Goal: Transaction & Acquisition: Purchase product/service

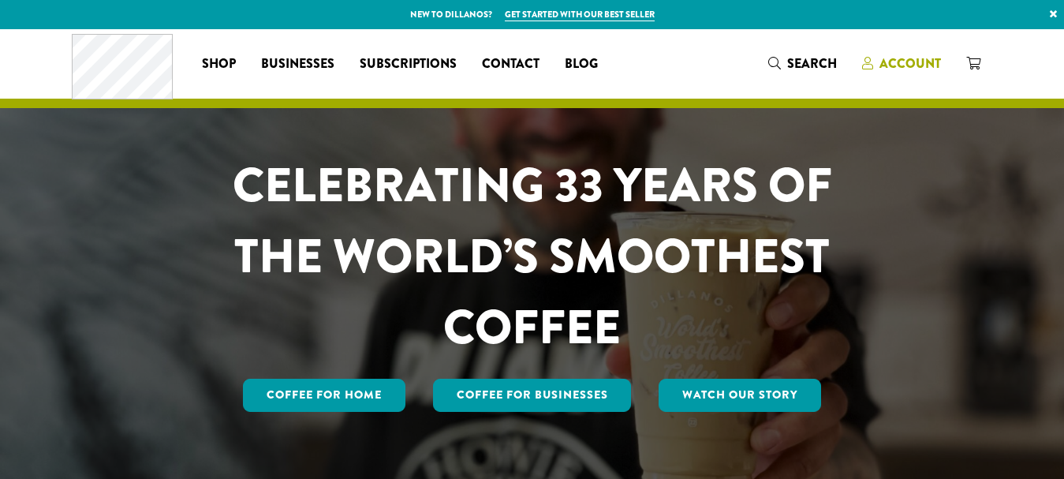
click at [915, 71] on span "Account" at bounding box center [911, 63] width 62 height 18
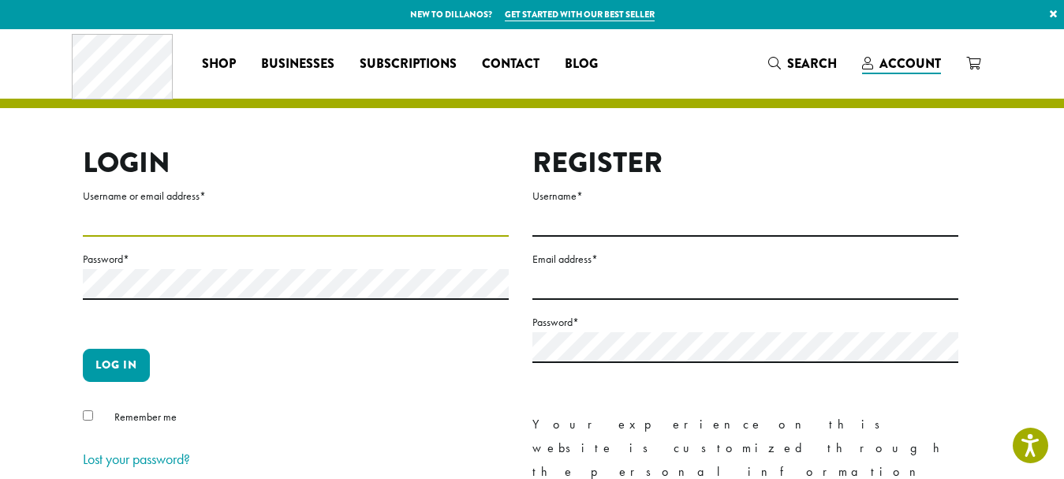
click at [342, 216] on input "Username or email address *" at bounding box center [296, 221] width 426 height 31
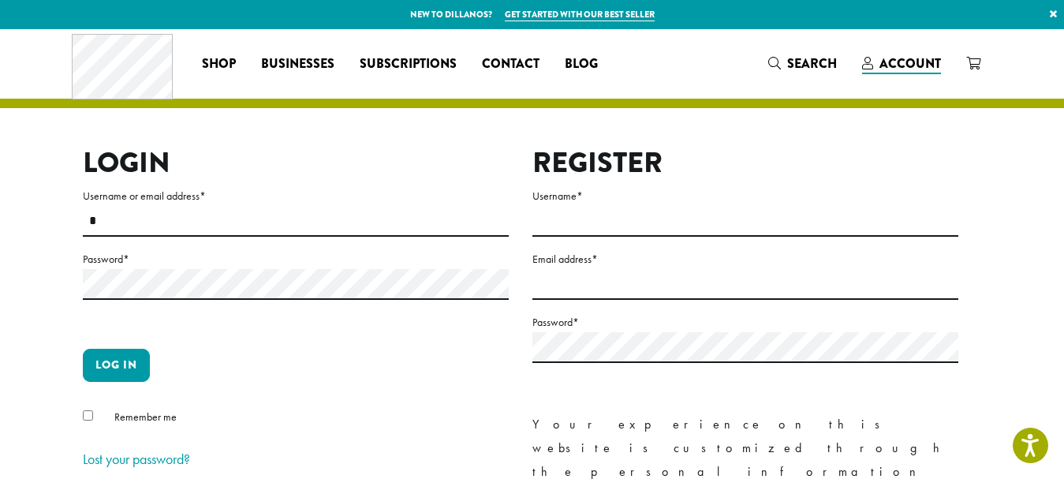
click at [270, 277] on form "Username or email address * * Password * Log in Remember me Lost your password?" at bounding box center [296, 329] width 426 height 286
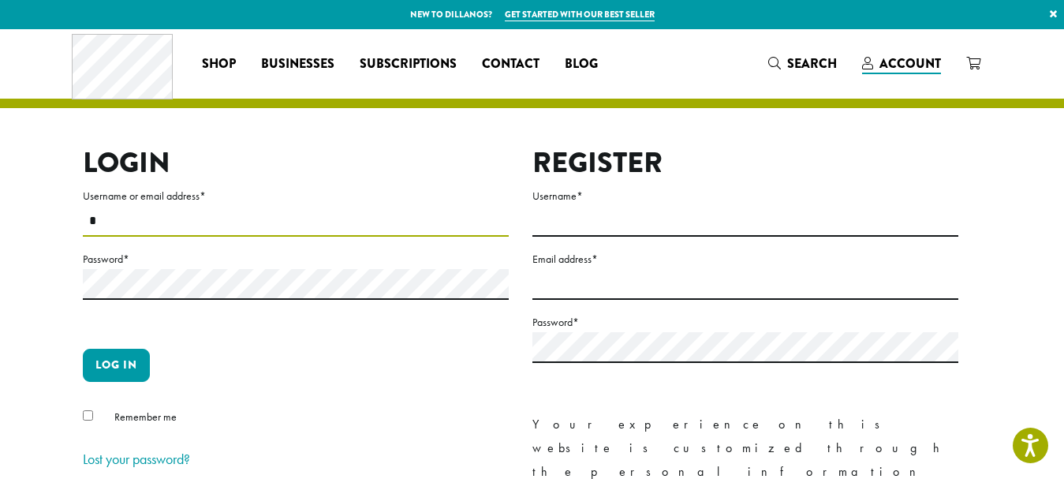
click at [301, 223] on input "*" at bounding box center [296, 221] width 426 height 31
type input "*"
type input "**********"
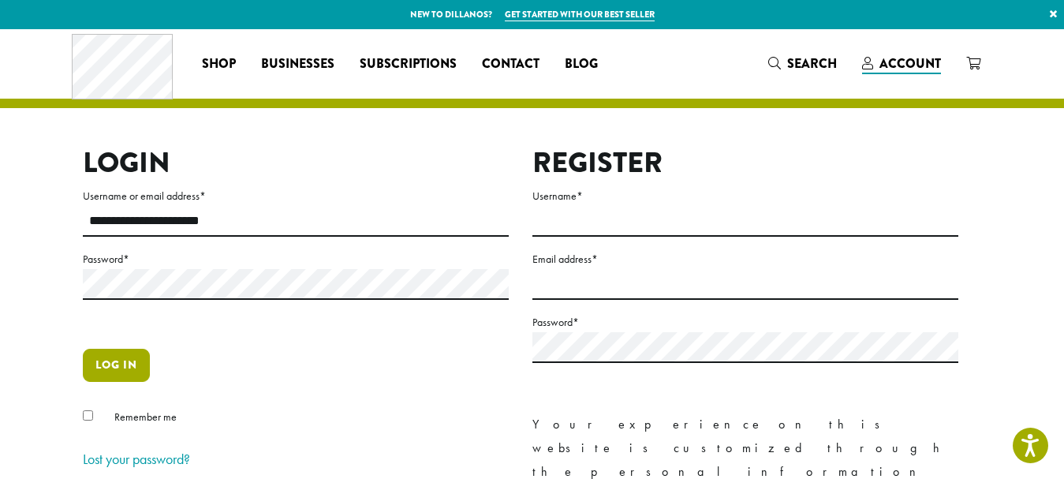
click at [129, 350] on button "Log in" at bounding box center [116, 365] width 67 height 33
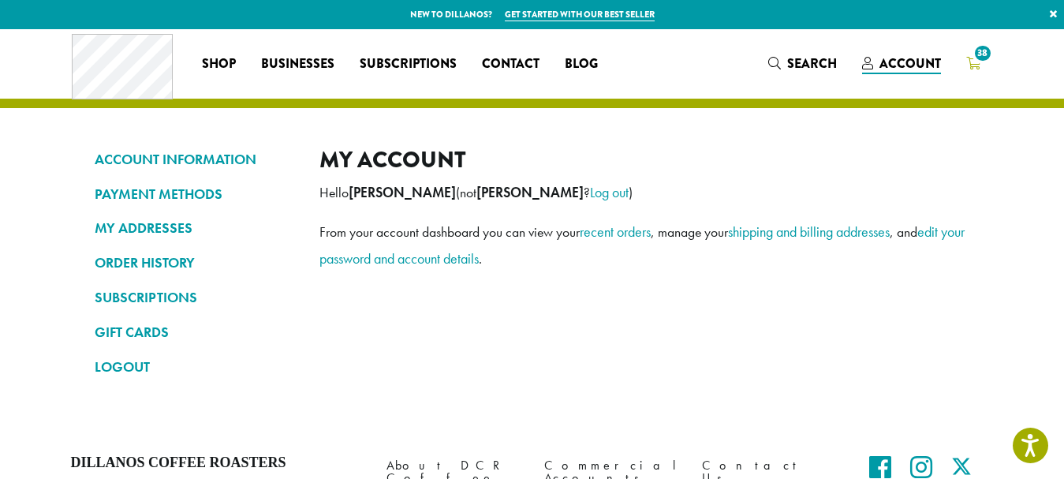
click at [980, 57] on span "38" at bounding box center [982, 53] width 21 height 21
click at [983, 58] on span "38" at bounding box center [982, 53] width 21 height 21
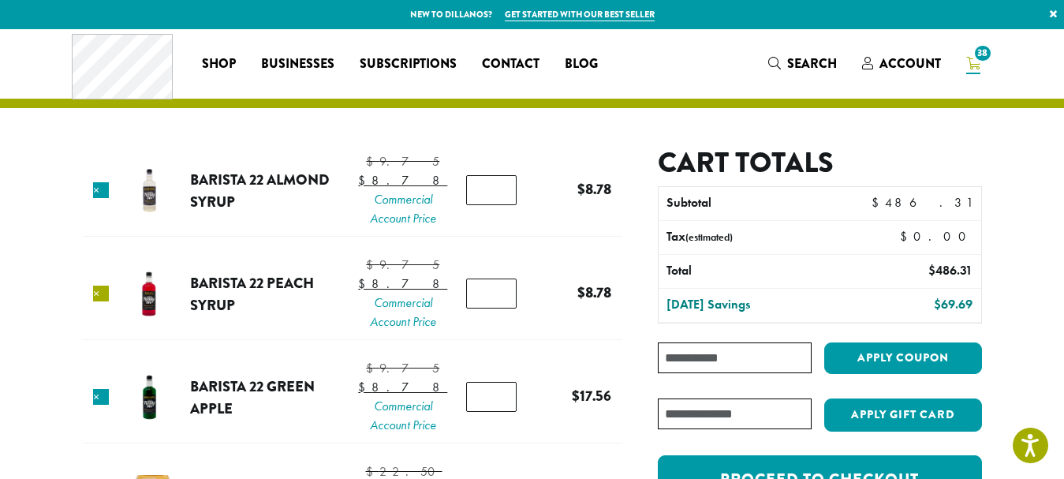
click at [103, 301] on link "×" at bounding box center [101, 294] width 16 height 16
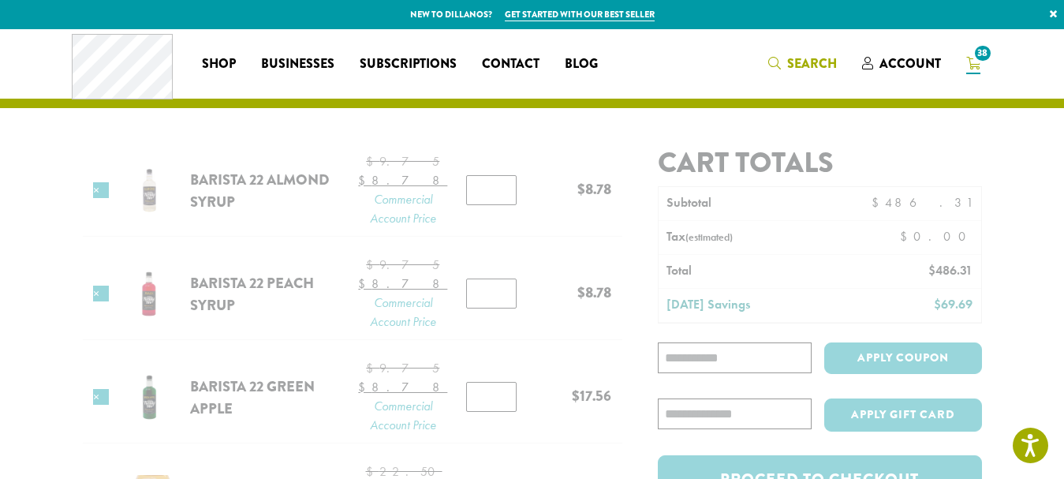
click at [790, 73] on span "Search" at bounding box center [803, 64] width 69 height 20
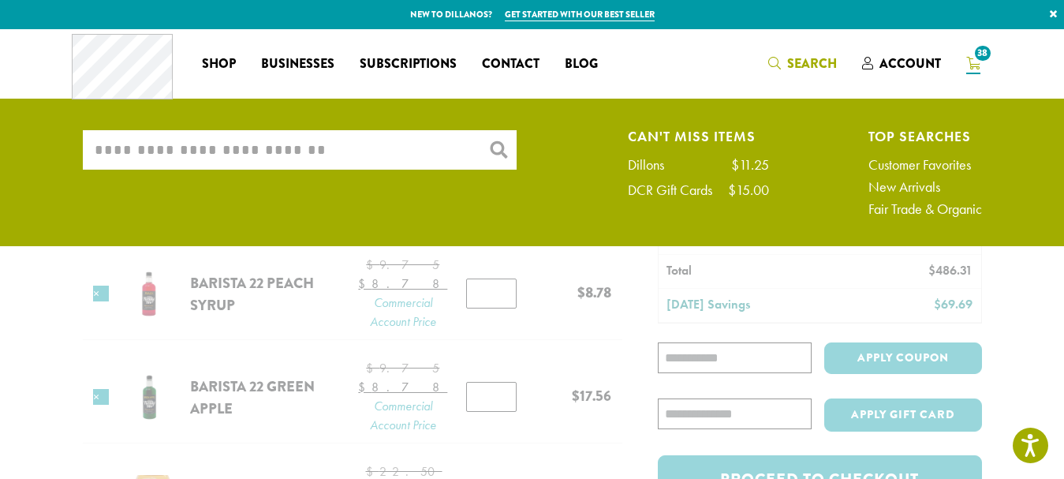
click at [434, 152] on input "What are you searching for?" at bounding box center [300, 149] width 434 height 39
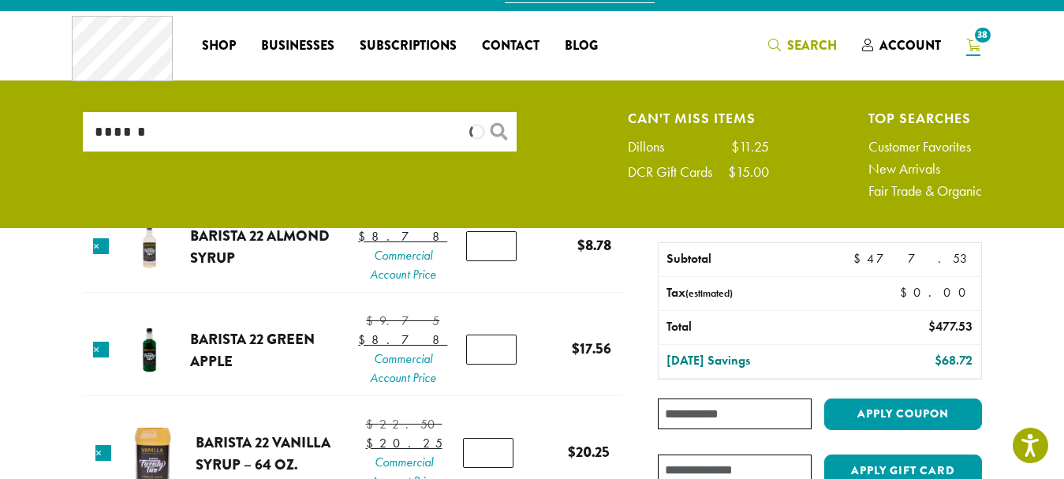
type input "******"
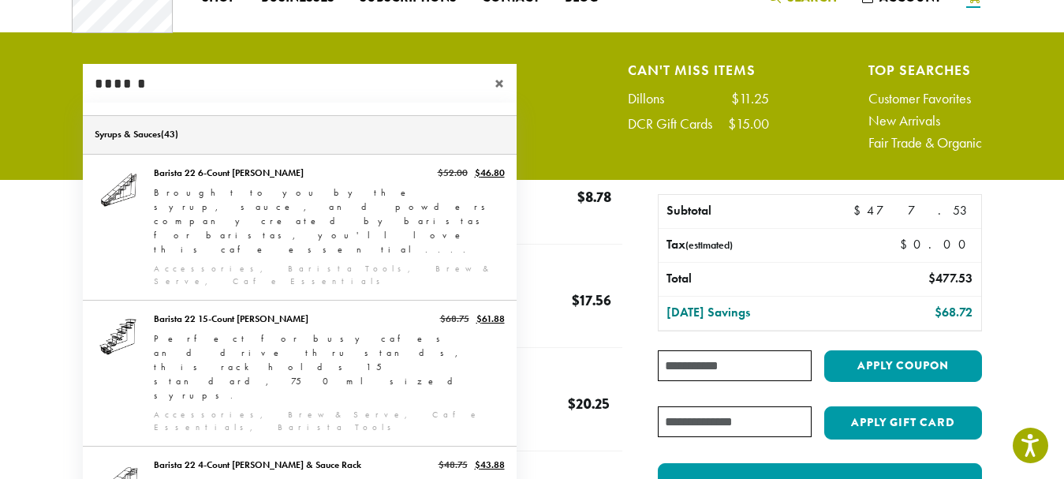
click at [155, 131] on link "Syrups & Sauces" at bounding box center [300, 135] width 434 height 38
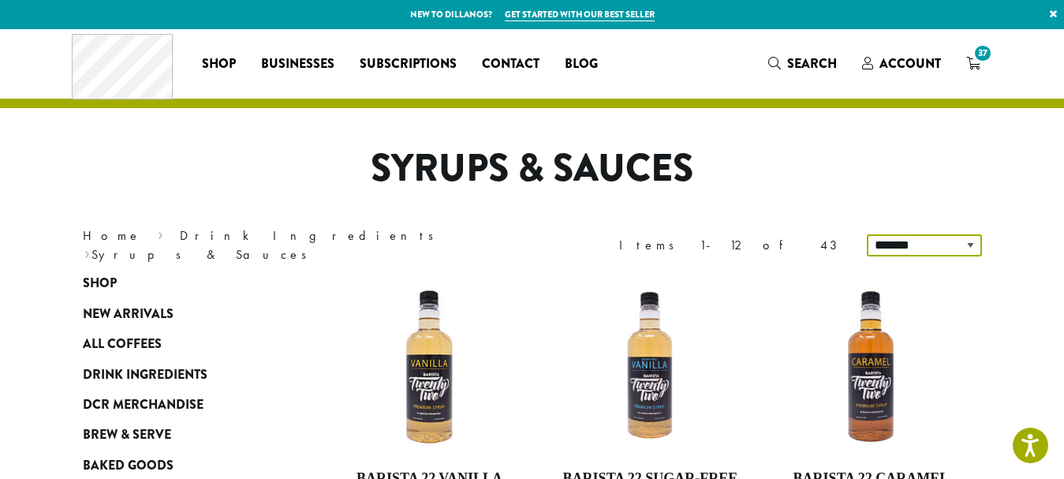
click at [966, 251] on select "**********" at bounding box center [924, 245] width 115 height 22
select select "*********"
click at [869, 234] on select "**********" at bounding box center [924, 245] width 115 height 22
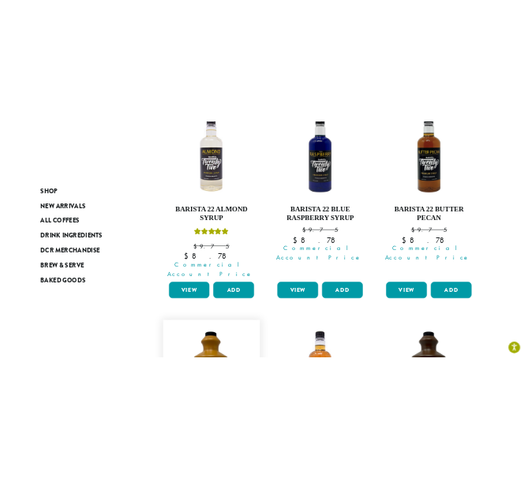
scroll to position [297, 0]
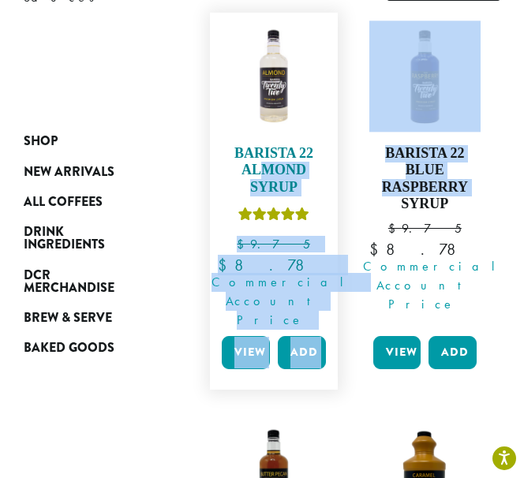
drag, startPoint x: 351, startPoint y: 203, endPoint x: 256, endPoint y: 176, distance: 98.4
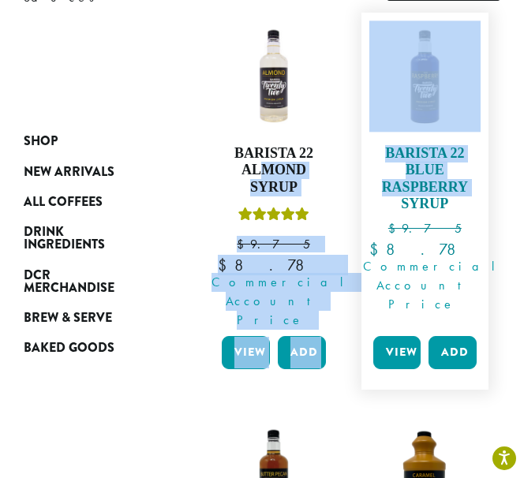
click at [393, 196] on h4 "Barista 22 Blue Raspberry Syrup" at bounding box center [424, 179] width 111 height 68
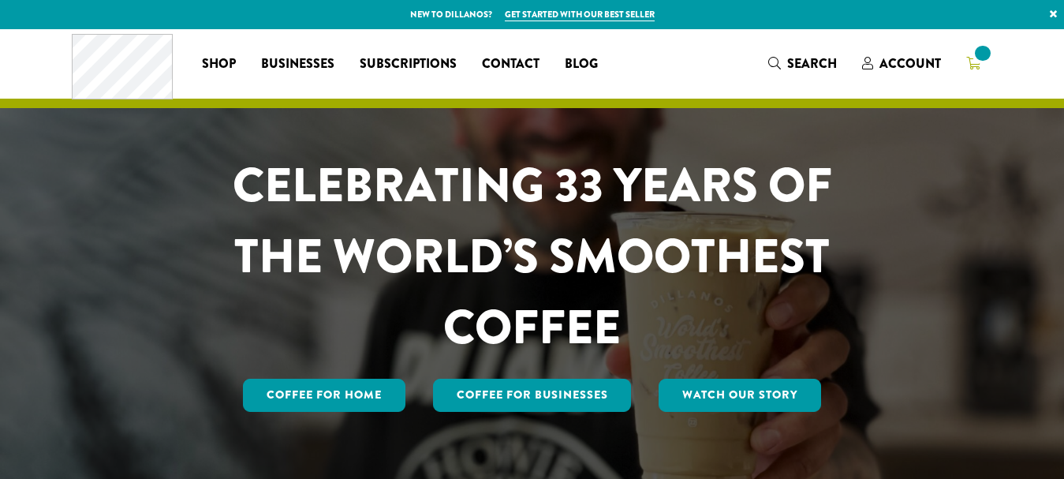
click at [980, 61] on span at bounding box center [982, 53] width 21 height 21
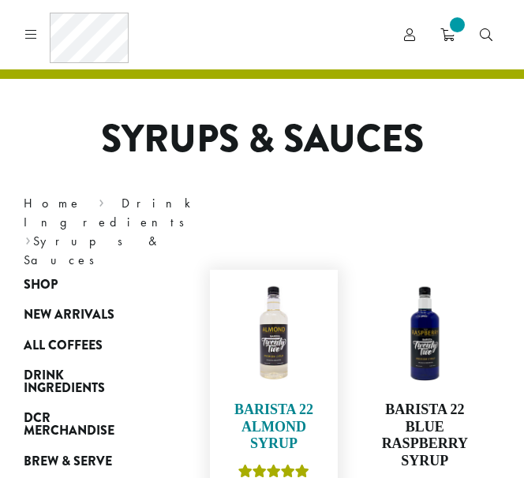
select select "*********"
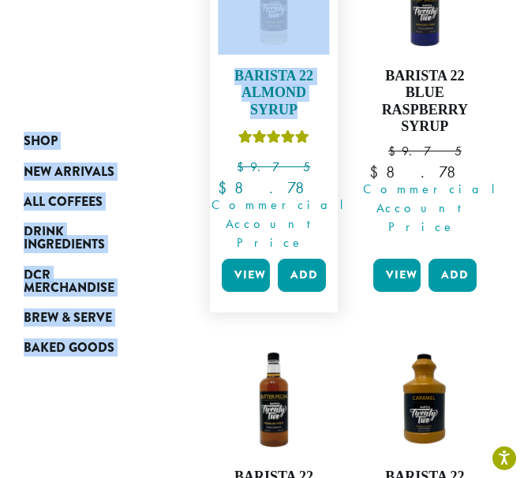
drag, startPoint x: 172, startPoint y: 70, endPoint x: 305, endPoint y: 109, distance: 138.8
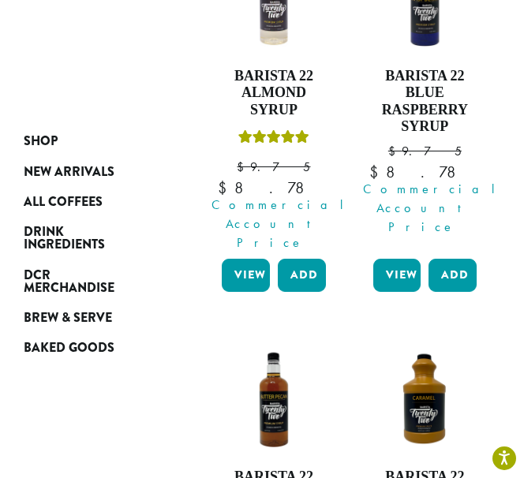
click at [157, 87] on div "Shop New Arrivals All Coffees Drink Ingredients DCR Merchandise Brew & Serve Ba…" at bounding box center [87, 54] width 151 height 238
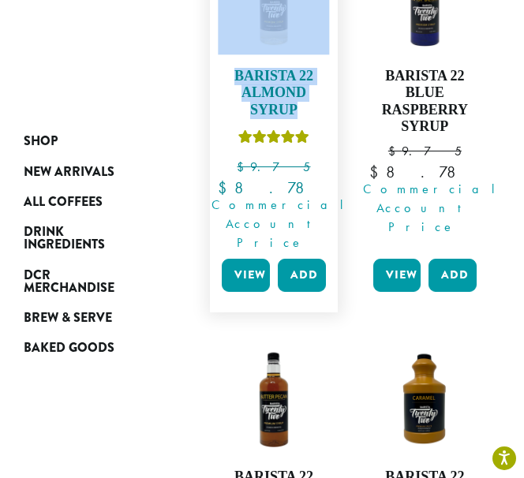
drag, startPoint x: 191, startPoint y: 26, endPoint x: 295, endPoint y: 107, distance: 132.1
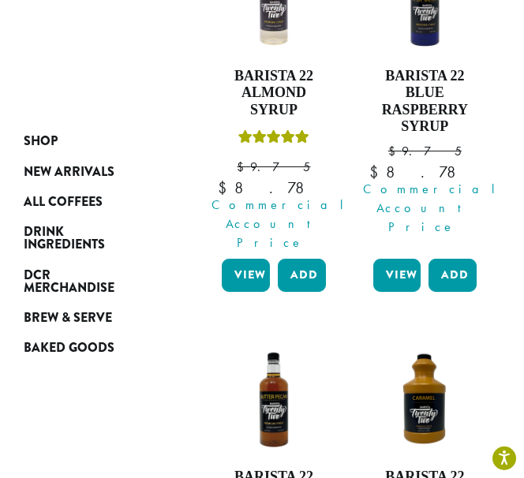
click at [151, 96] on div "Shop New Arrivals All Coffees Drink Ingredients DCR Merchandise Brew & Serve Ba…" at bounding box center [87, 54] width 151 height 238
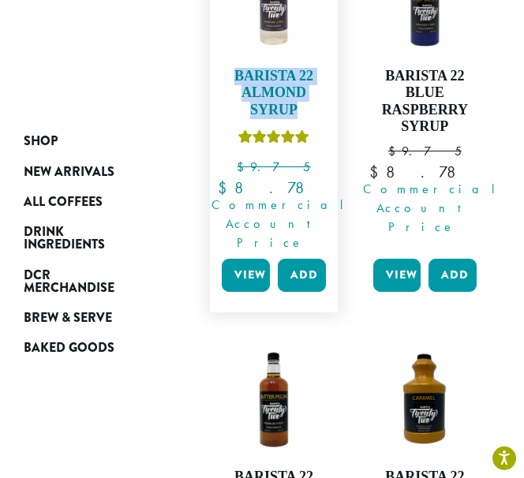
drag, startPoint x: 208, startPoint y: 70, endPoint x: 297, endPoint y: 108, distance: 96.9
copy h4 "Barista 22 Almond Syrup"
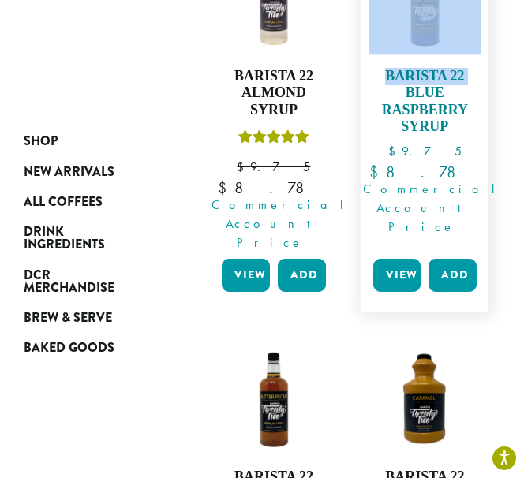
drag, startPoint x: 351, startPoint y: 55, endPoint x: 410, endPoint y: 92, distance: 69.4
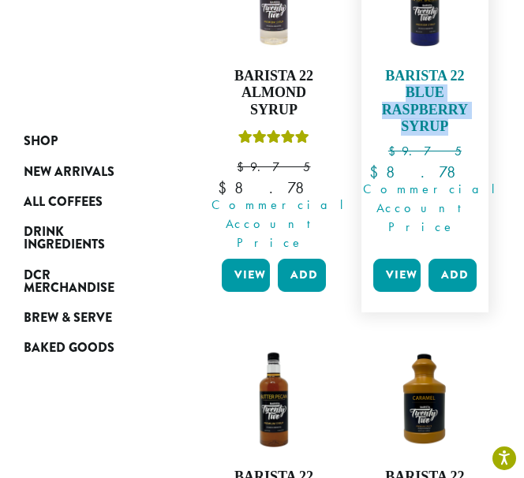
drag, startPoint x: 359, startPoint y: 86, endPoint x: 477, endPoint y: 125, distance: 124.5
copy h4 "Blue Raspberry Syrup"
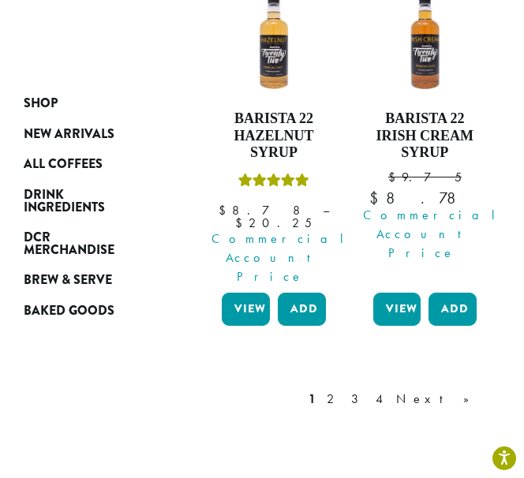
scroll to position [2340, 0]
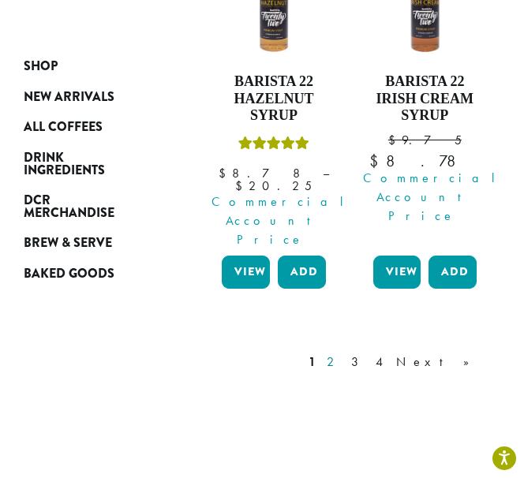
click at [343, 353] on link "2" at bounding box center [334, 362] width 20 height 19
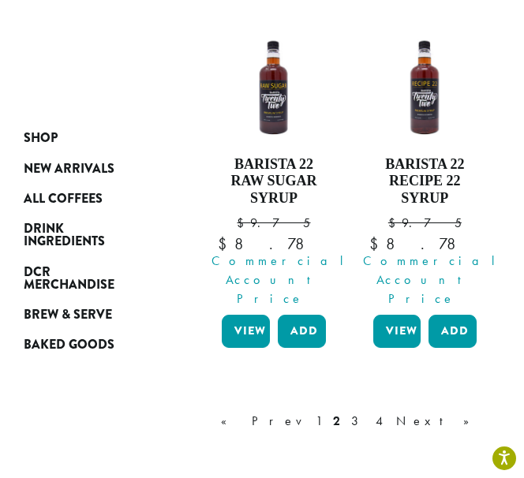
scroll to position [2262, 0]
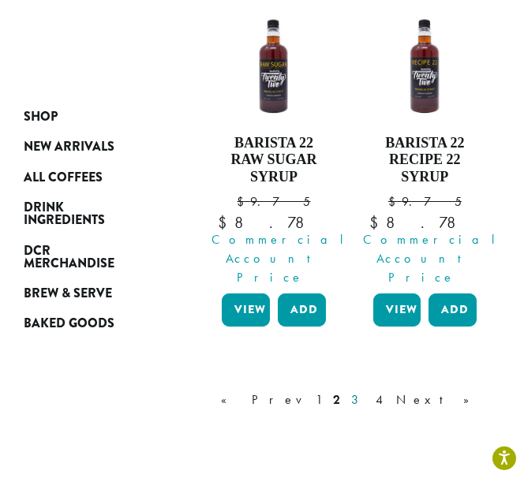
click at [368, 391] on link "3" at bounding box center [358, 400] width 20 height 19
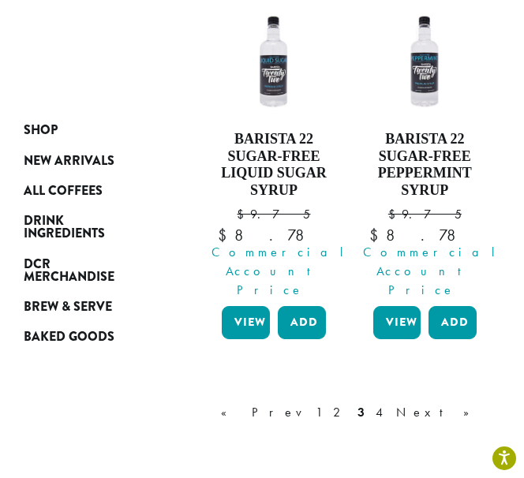
scroll to position [2272, 0]
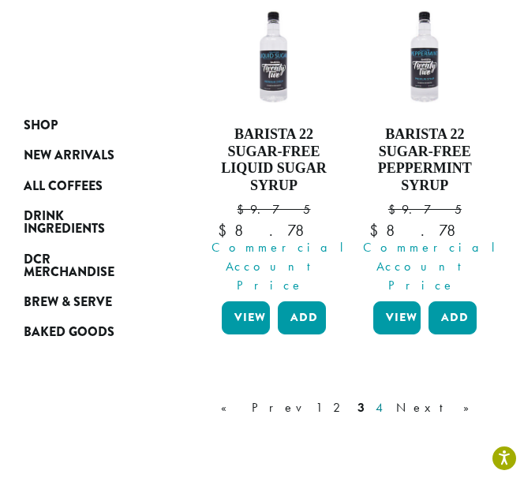
click at [388, 398] on link "4" at bounding box center [380, 407] width 16 height 19
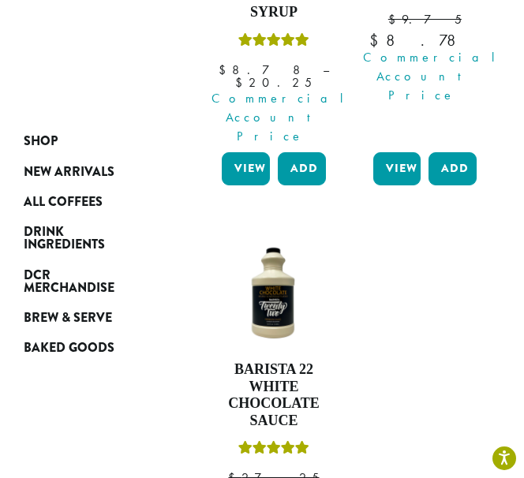
scroll to position [1269, 0]
